Goal: Task Accomplishment & Management: Manage account settings

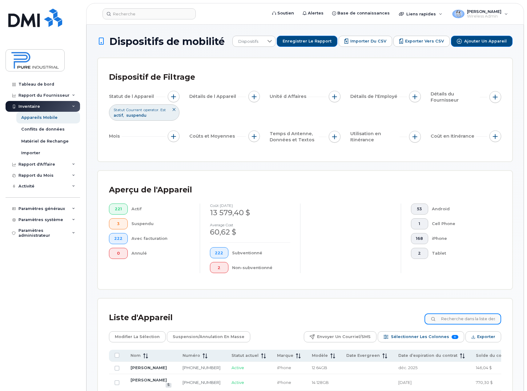
click at [454, 321] on input at bounding box center [463, 319] width 77 height 11
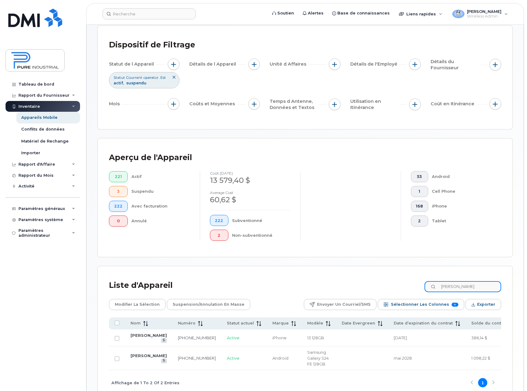
scroll to position [71, 0]
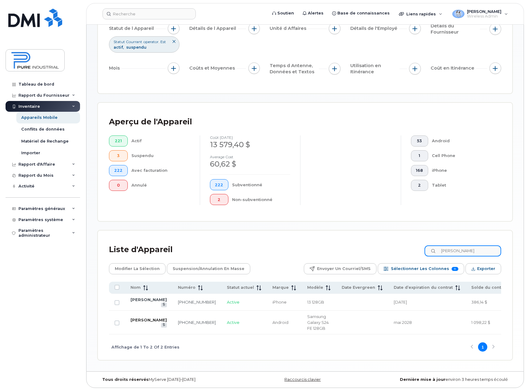
type input "[PERSON_NAME]"
click at [134, 318] on link "[PERSON_NAME]" at bounding box center [149, 320] width 36 height 5
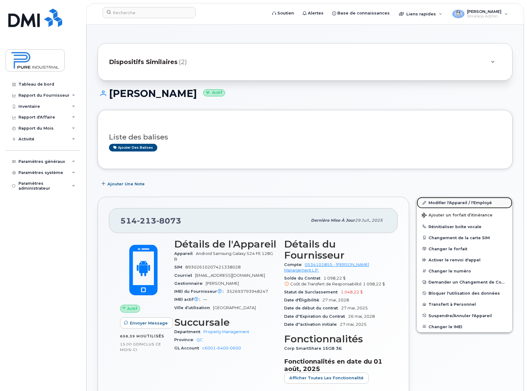
click at [459, 205] on link "Modifier l'Appareil / l'Employé" at bounding box center [465, 202] width 96 height 11
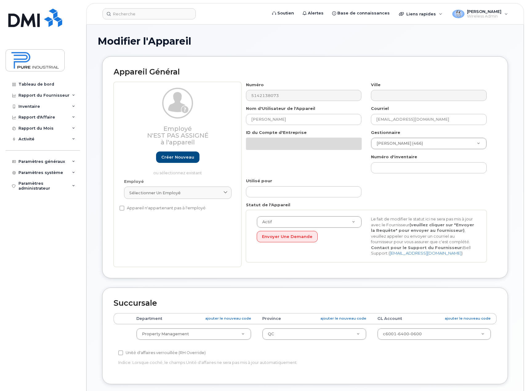
select select "5773520"
select select "5773508"
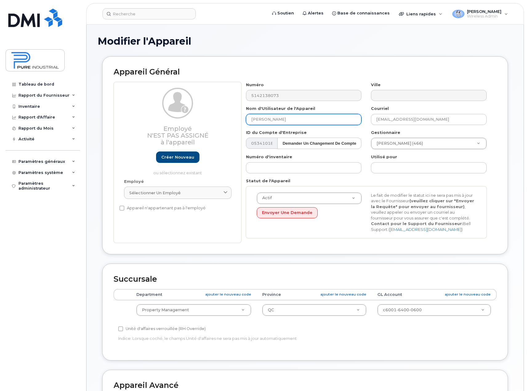
type input "dhogan@pureindustrial.ca"
drag, startPoint x: 316, startPoint y: 119, endPoint x: 232, endPoint y: 117, distance: 84.2
click at [232, 117] on div "Employé N'est pas assigné à l'appareil Créer nouveau ou sélectionnez existant E…" at bounding box center [305, 162] width 383 height 161
click at [346, 61] on div "Appareil Général Employé N'est pas assigné à l'appareil Créer nouveau ou sélect…" at bounding box center [305, 155] width 406 height 198
click at [267, 122] on input "text" at bounding box center [304, 119] width 116 height 11
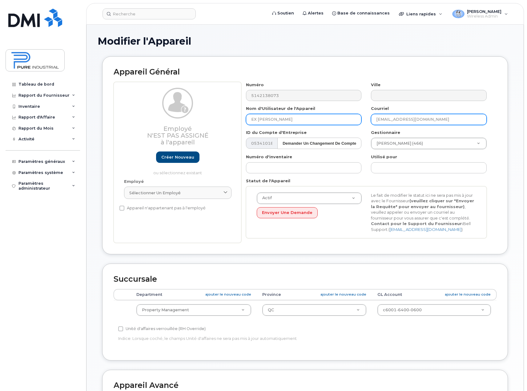
type input "EX Neel Patel"
drag, startPoint x: 434, startPoint y: 118, endPoint x: 348, endPoint y: 125, distance: 85.9
click at [348, 125] on div "Numéro 5142138073 Ville Nom d'Utilisateur de l'Appareil EX Neel Patel Courriel …" at bounding box center [367, 162] width 250 height 161
click at [399, 118] on input "guest@unkbown.com" at bounding box center [429, 119] width 116 height 11
type input "guest@unkown.com"
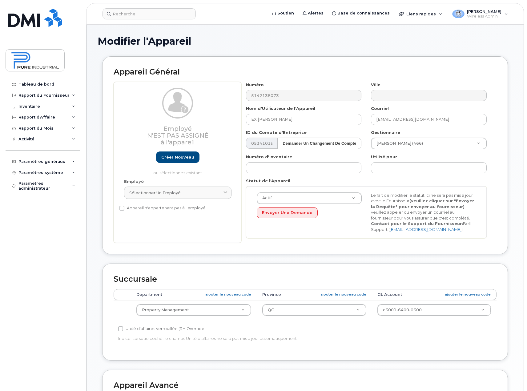
click at [502, 155] on div "Appareil Général Employé N'est pas assigné à l'appareil Créer nouveau ou sélect…" at bounding box center [305, 155] width 406 height 198
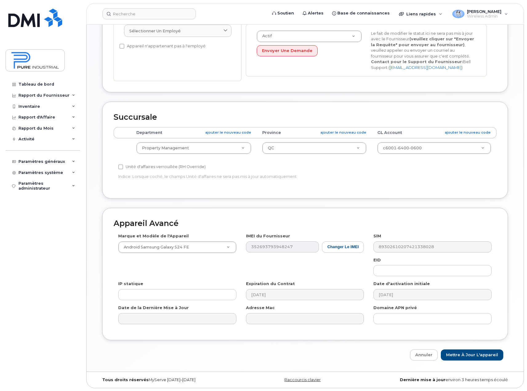
scroll to position [162, 0]
click at [468, 353] on input "Mettre à jour l'appareil" at bounding box center [472, 354] width 63 height 11
type input "Sauvegarde..."
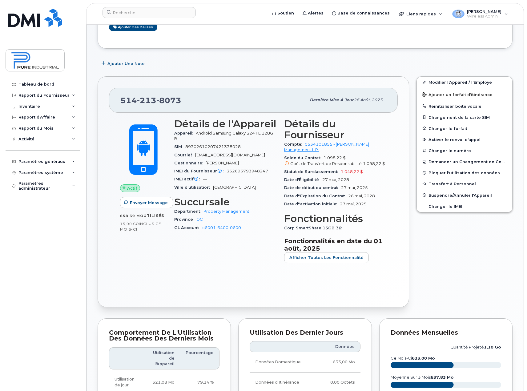
scroll to position [92, 0]
